Goal: Information Seeking & Learning: Learn about a topic

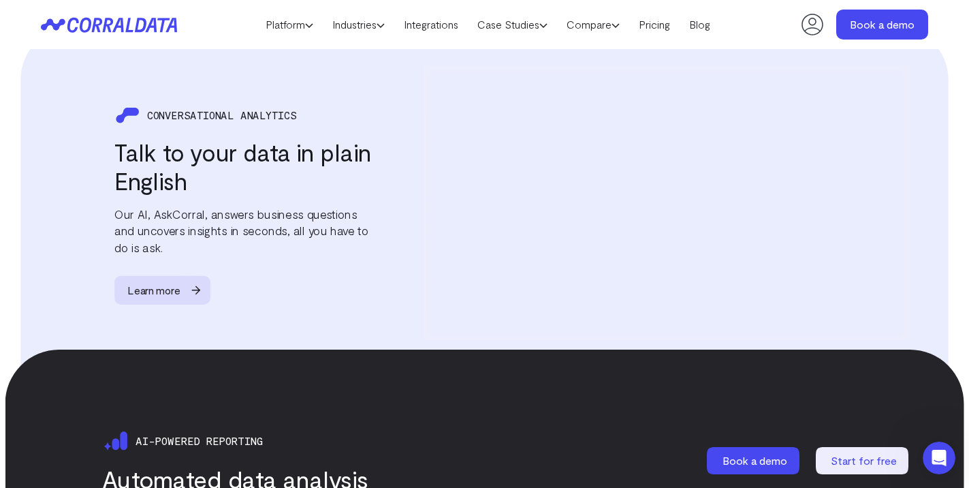
scroll to position [1711, 0]
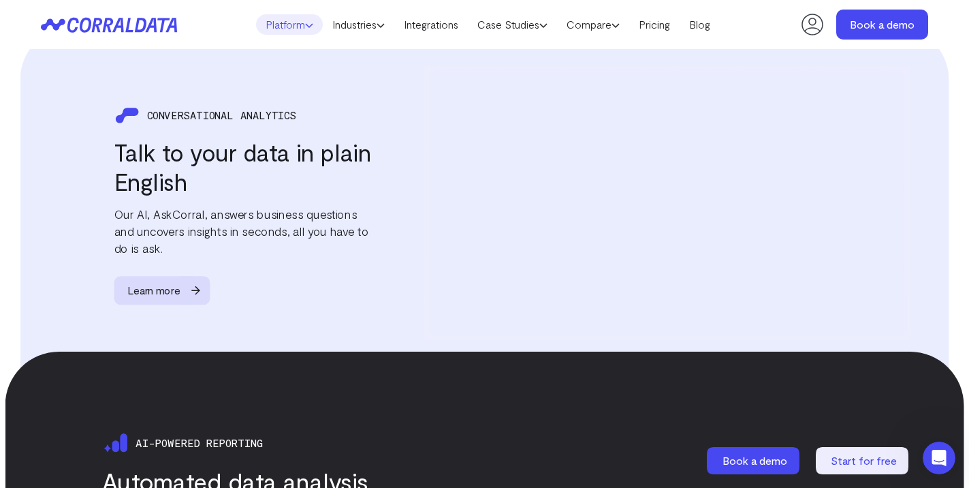
click at [309, 25] on link "Platform" at bounding box center [289, 24] width 67 height 20
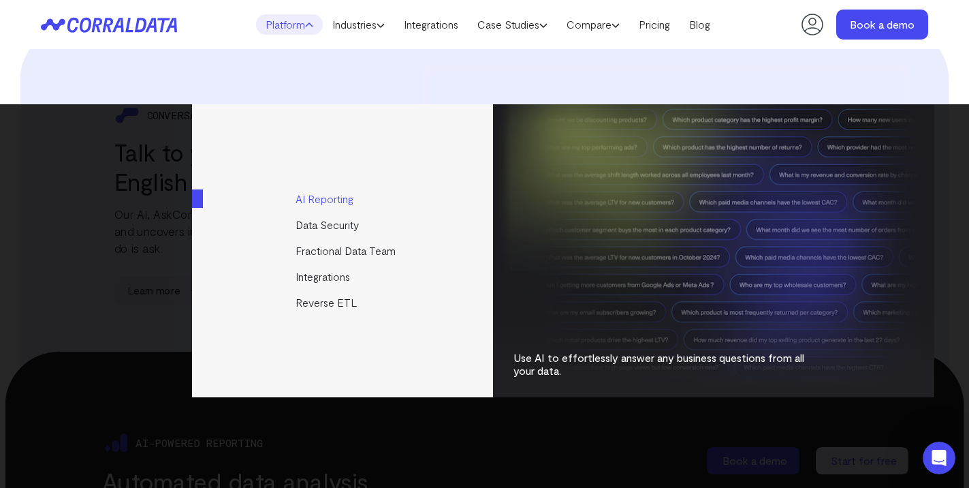
click at [328, 200] on link "AI Reporting" at bounding box center [343, 199] width 303 height 26
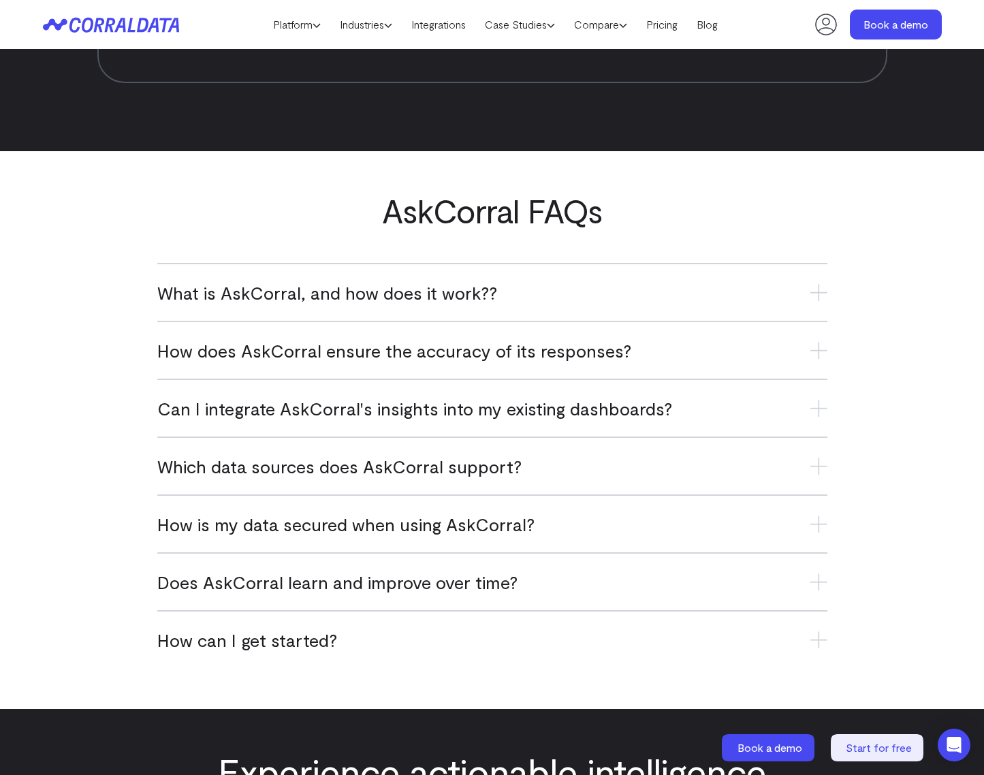
scroll to position [5327, 0]
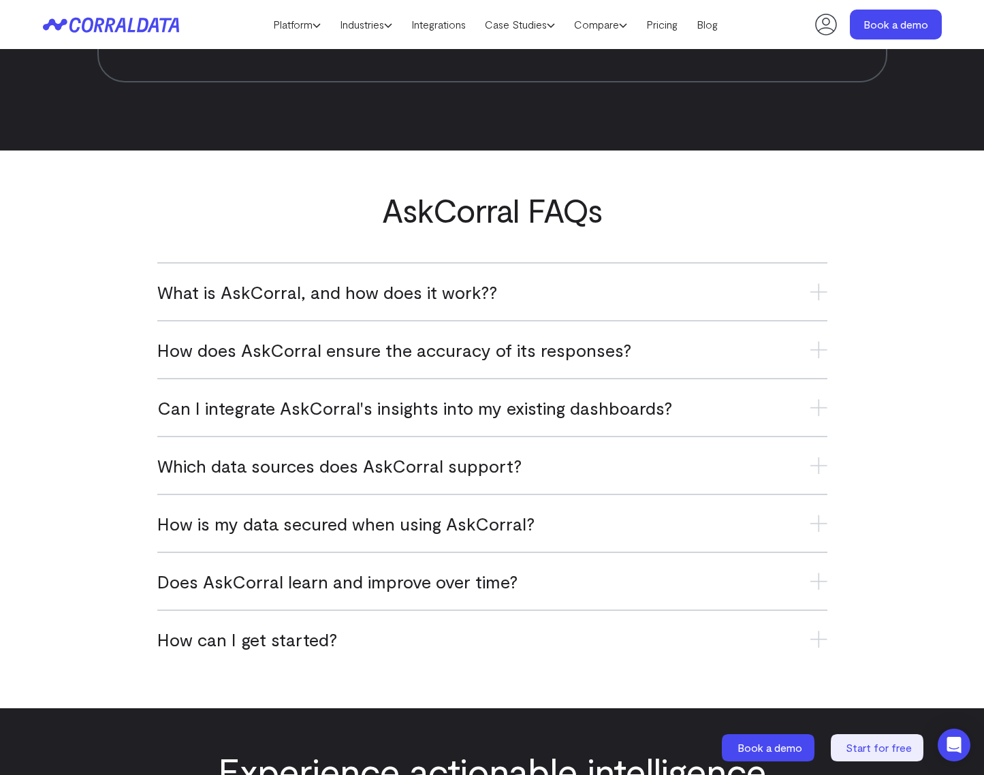
click at [289, 292] on span "What is AskCorral, and how does it work??" at bounding box center [327, 292] width 340 height 22
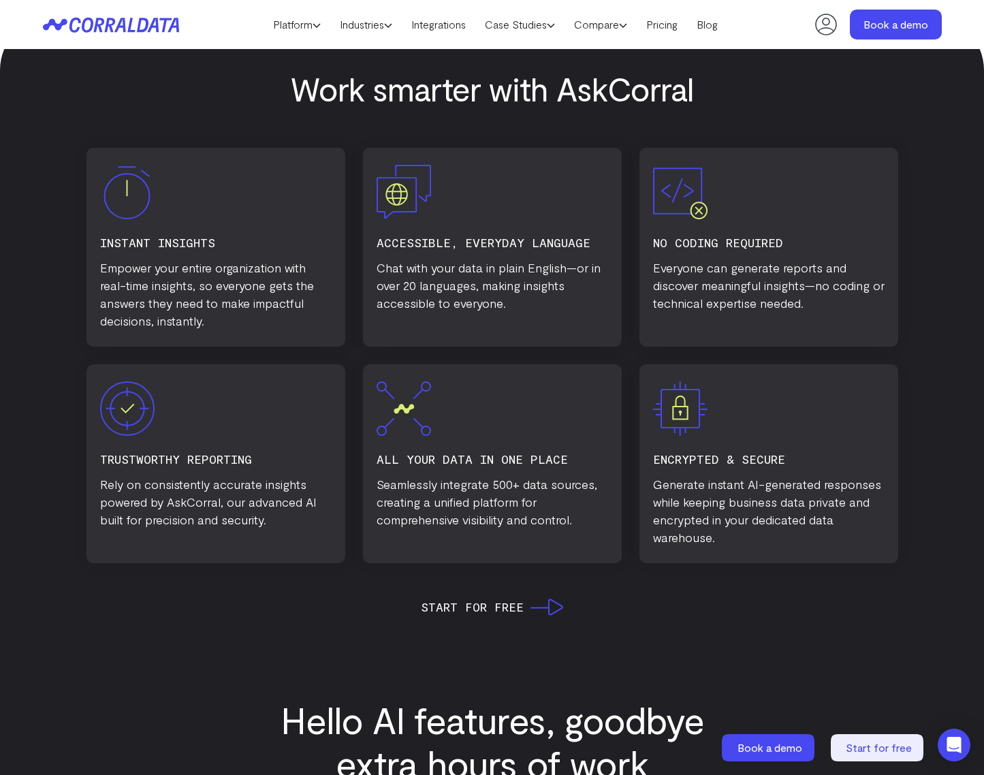
scroll to position [0, 0]
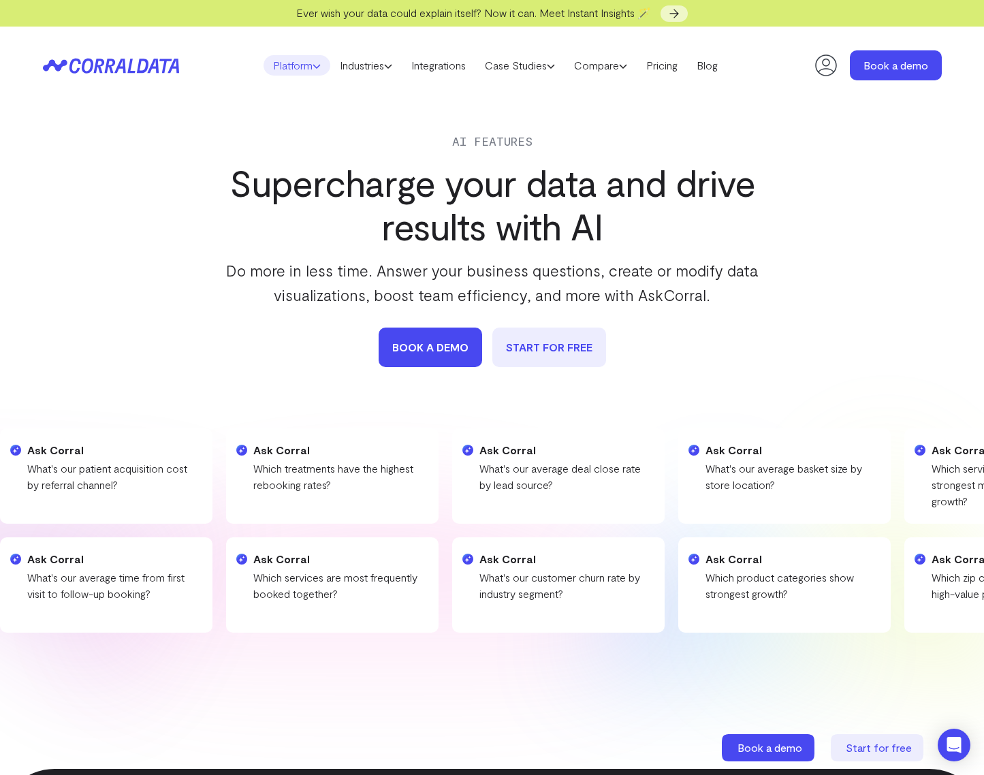
click at [306, 69] on link "Platform" at bounding box center [297, 65] width 67 height 20
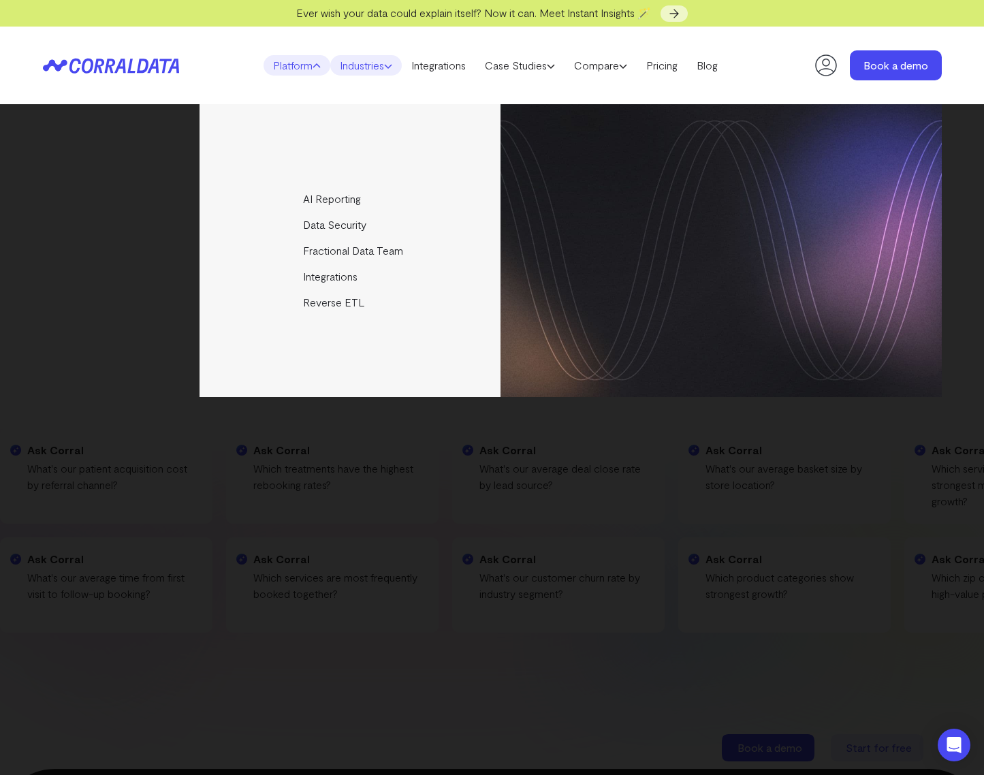
click at [387, 69] on icon at bounding box center [388, 66] width 8 height 8
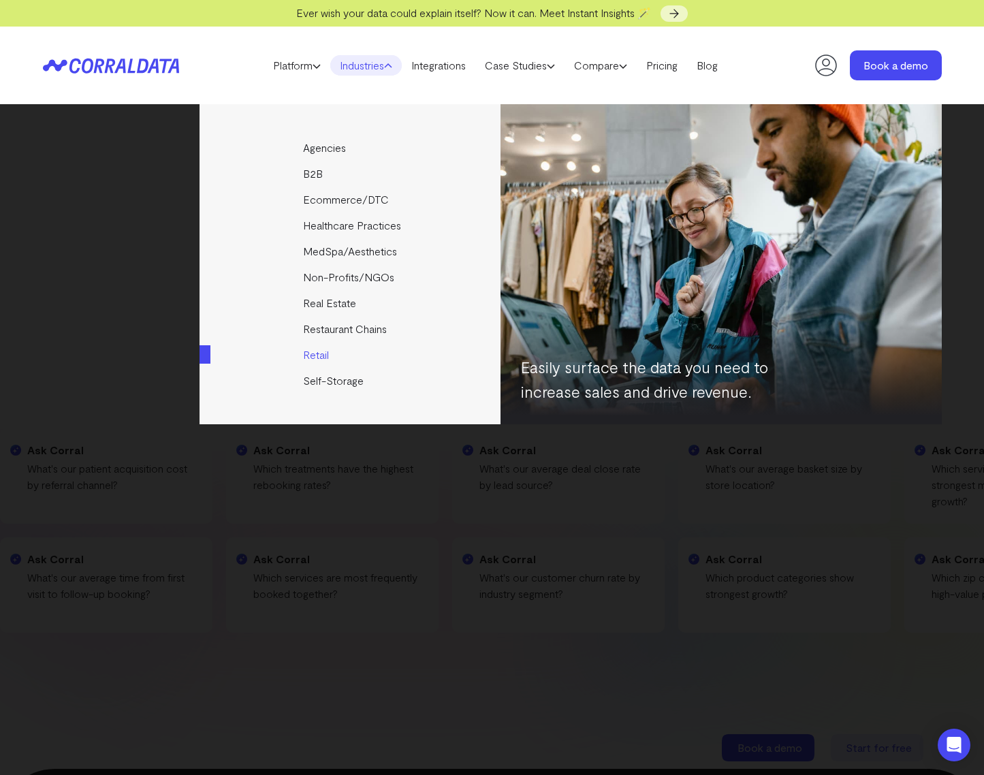
click at [305, 362] on link "Retail" at bounding box center [351, 355] width 303 height 26
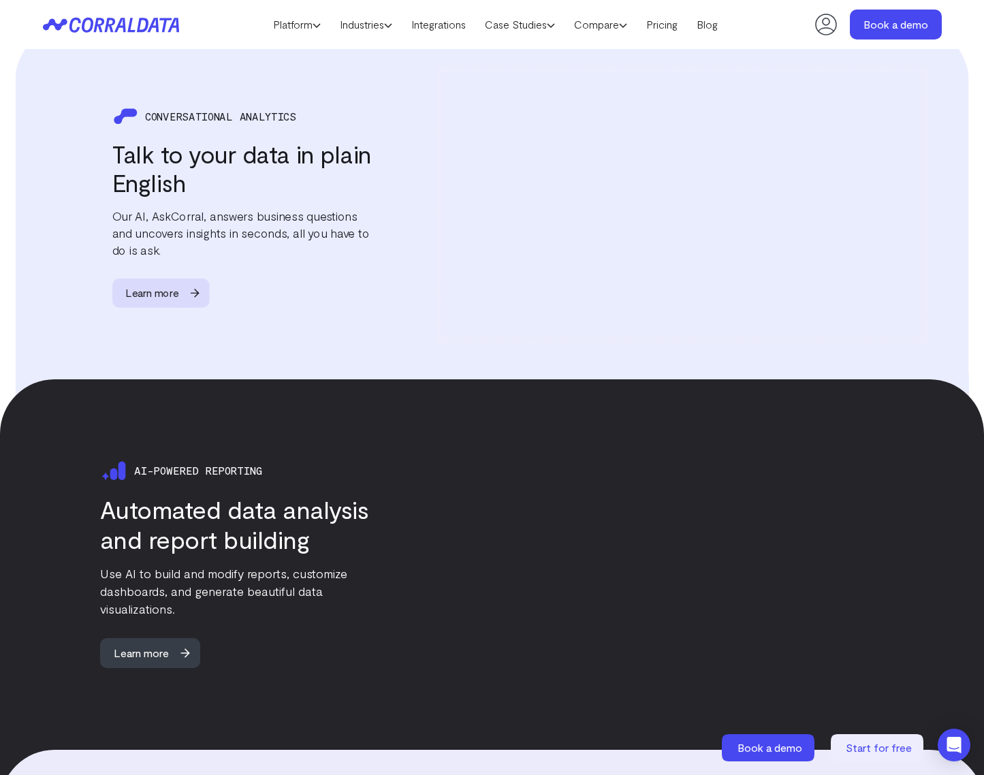
scroll to position [1711, 0]
